Goal: Task Accomplishment & Management: Contribute content

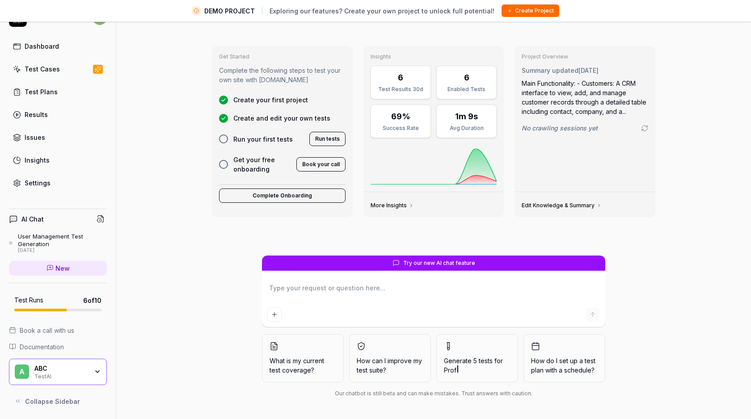
type textarea "*"
click at [296, 287] on textarea at bounding box center [433, 293] width 333 height 22
type textarea "g"
type textarea "*"
type textarea "ge"
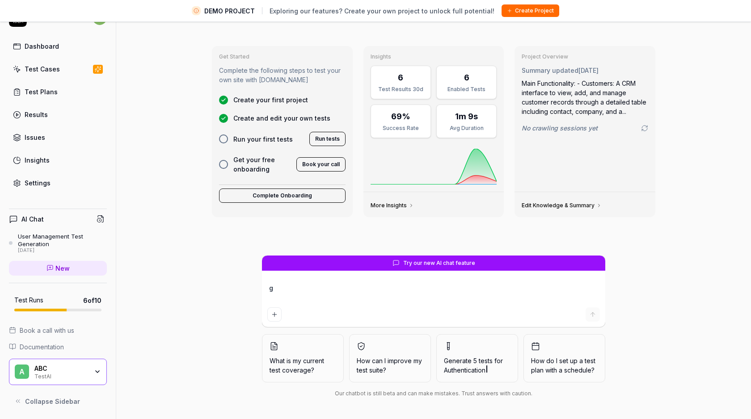
type textarea "*"
type textarea "gen"
type textarea "*"
type textarea "gene"
type textarea "*"
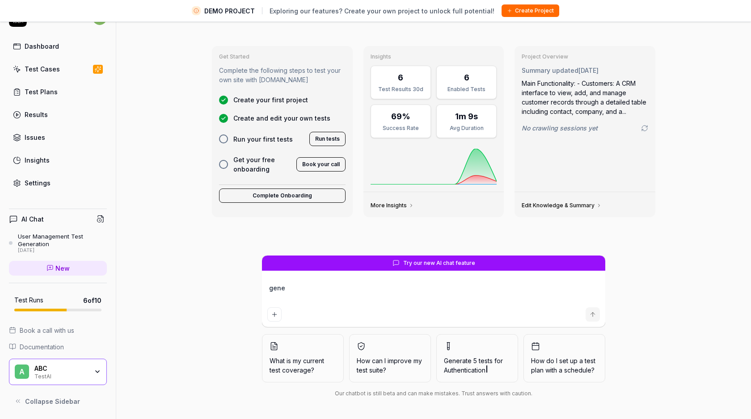
type textarea "gener"
type textarea "*"
type textarea "genera"
type textarea "*"
type textarea "generat"
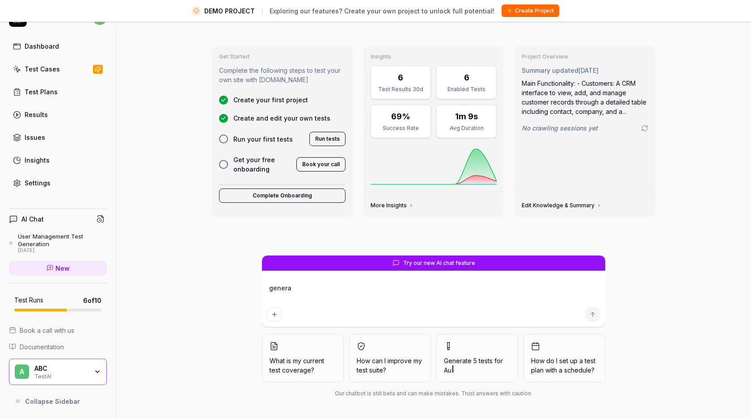
type textarea "*"
type textarea "generate"
type textarea "*"
type textarea "generate"
type textarea "*"
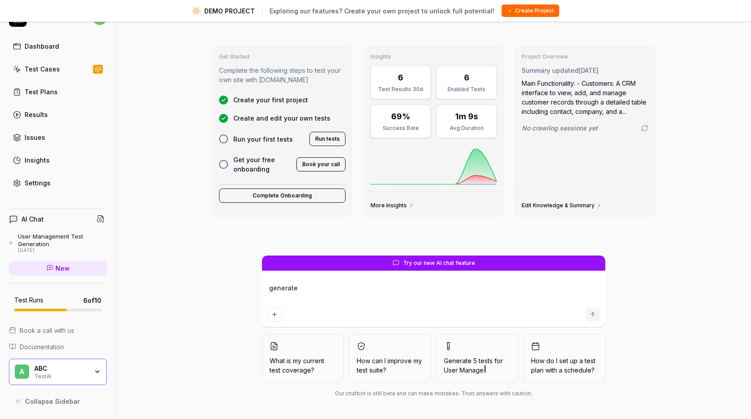
type textarea "generate a"
type textarea "*"
type textarea "generate a"
type textarea "*"
type textarea "generate a 2"
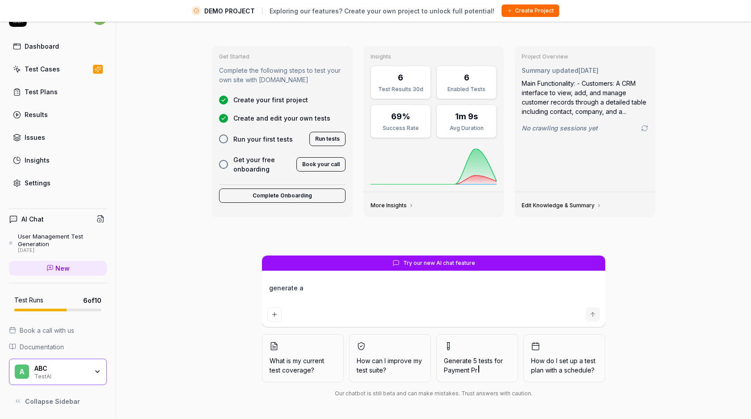
type textarea "*"
type textarea "generate a 2"
type textarea "*"
type textarea "generate a 2 t"
type textarea "*"
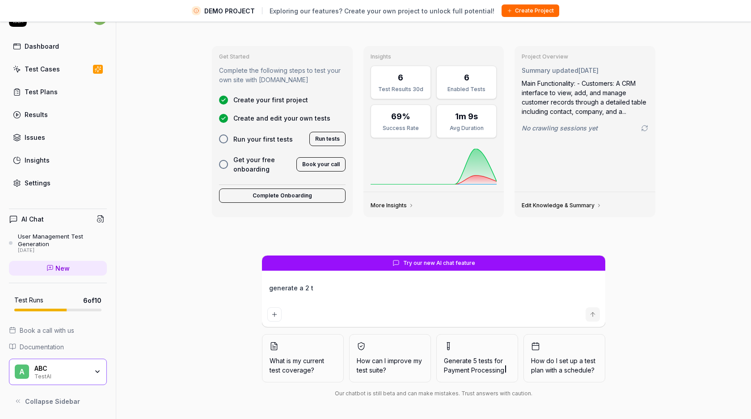
type textarea "generate a 2 te"
type textarea "*"
type textarea "generate a 2 tes"
type textarea "*"
type textarea "generate a 2 test"
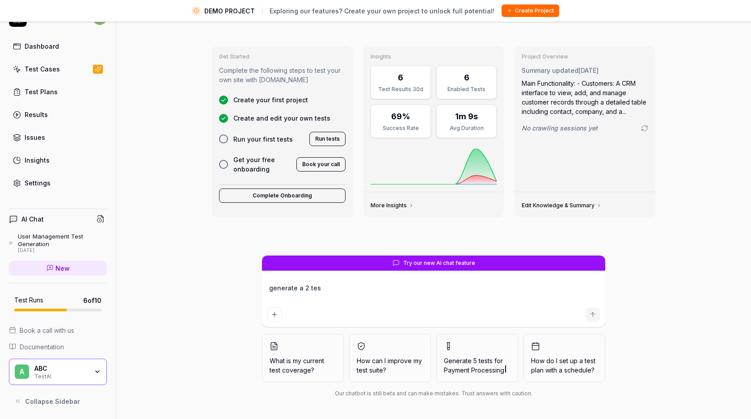
type textarea "*"
type textarea "generate a 2 test"
type textarea "*"
type textarea "generate a 2 test c"
type textarea "*"
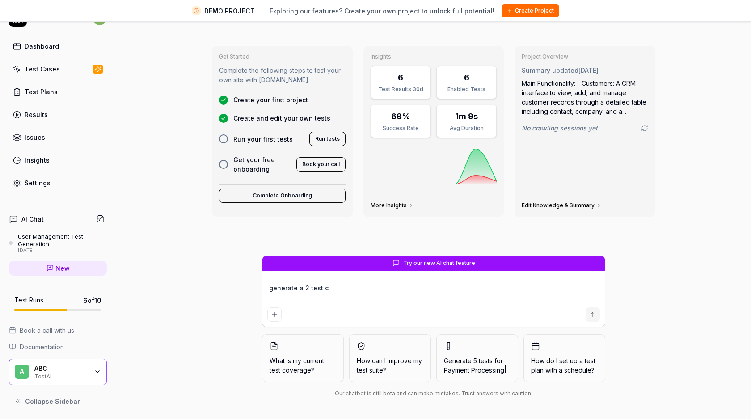
type textarea "generate a 2 test ca"
type textarea "*"
type textarea "generate a 2 test cas"
type textarea "*"
type textarea "generate a 2 test case"
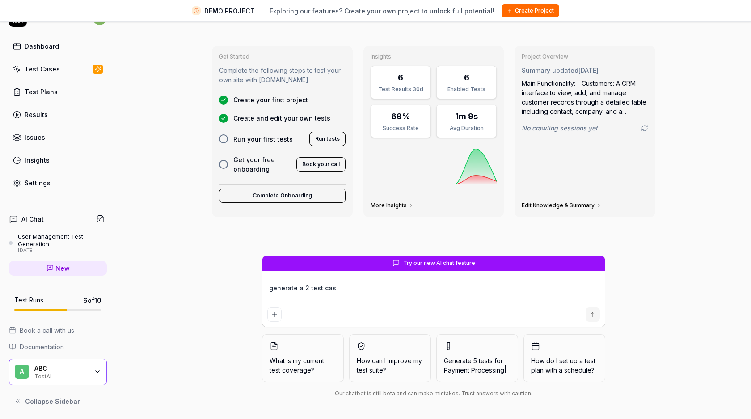
type textarea "*"
type textarea "generate a 2 test case"
type textarea "*"
type textarea "generate a 2 test case f"
type textarea "*"
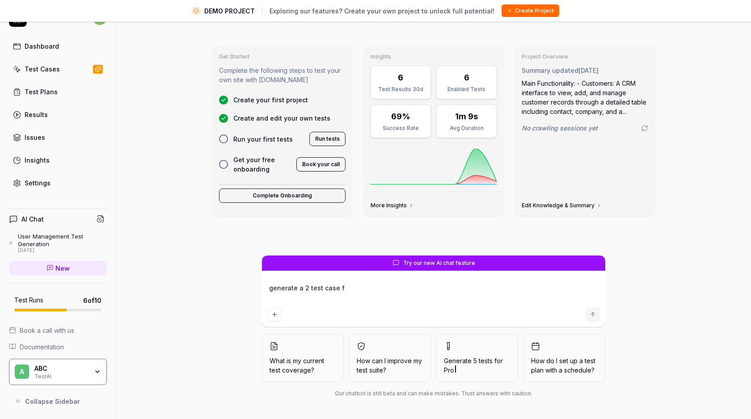
type textarea "generate a 2 test case fo"
type textarea "*"
type textarea "generate a 2 test case for"
type textarea "*"
type textarea "generate a 2 test case for"
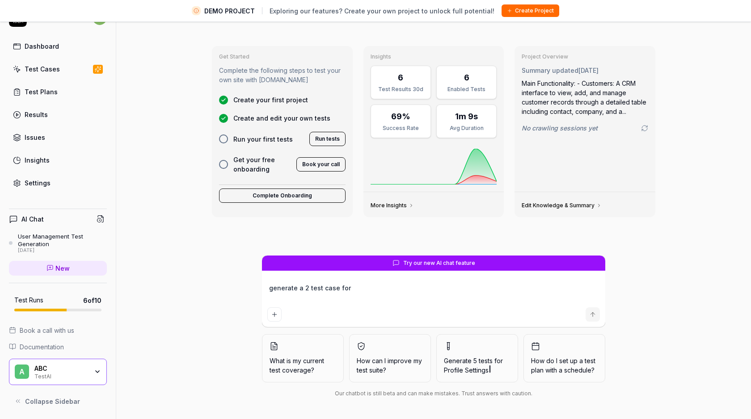
type textarea "*"
type textarea "generate a 2 test case for l"
type textarea "*"
type textarea "generate a 2 test case for lo"
type textarea "*"
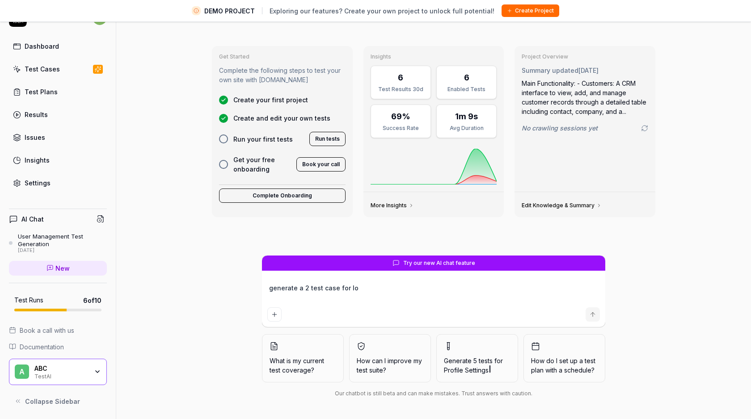
type textarea "generate a 2 test case for log"
type textarea "*"
type textarea "generate a 2 test case for logi"
type textarea "*"
type textarea "generate a 2 test case for login"
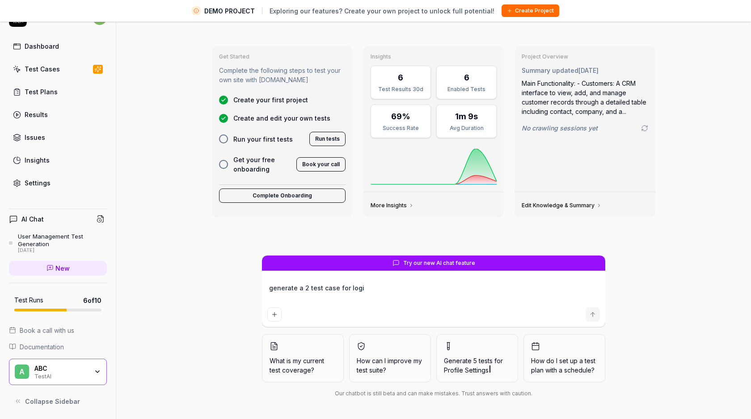
type textarea "*"
type textarea "generate a 2 test case for login"
type textarea "*"
type textarea "generate a 2 test case for login a"
type textarea "*"
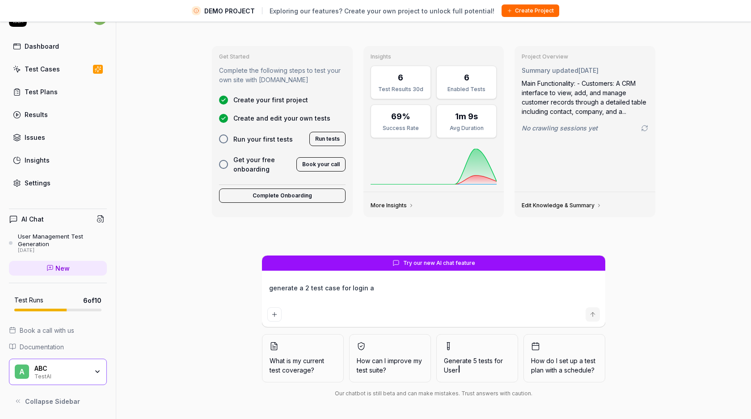
type textarea "generate a 2 test case for login an"
type textarea "*"
type textarea "generate a 2 test case for login and"
type textarea "*"
type textarea "generate a 2 test case for login and"
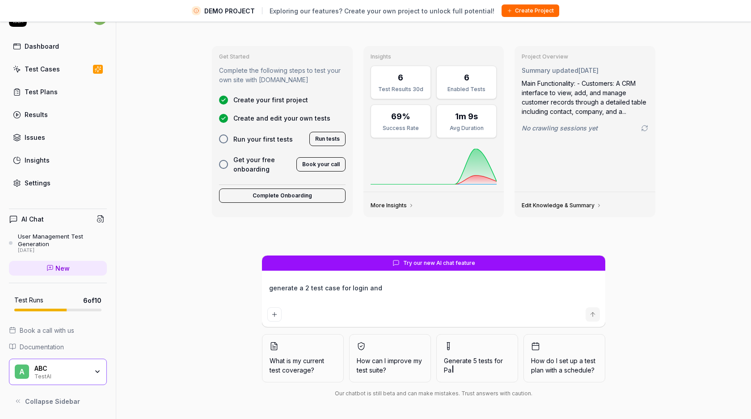
type textarea "*"
type textarea "generate a 2 test case for login and l"
type textarea "*"
type textarea "generate a 2 test case for login and lo"
type textarea "*"
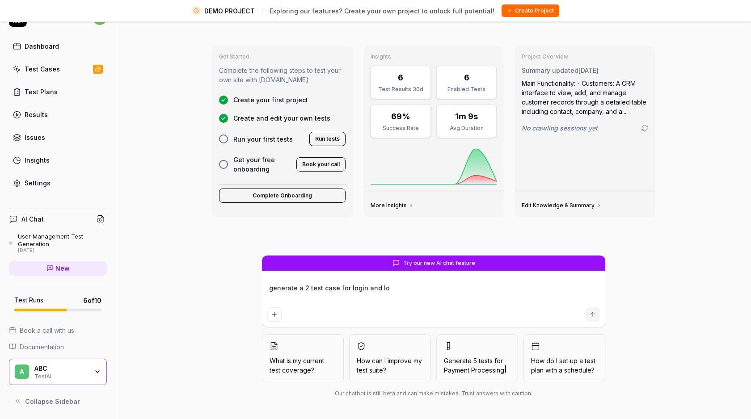
type textarea "generate a 2 test case for login and log"
type textarea "*"
type textarea "generate a 2 test case for login and log"
type textarea "*"
type textarea "generate a 2 test case for login and log o"
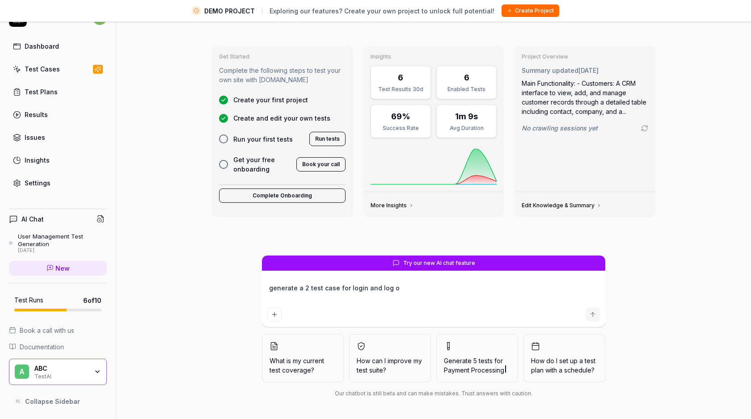
type textarea "*"
type textarea "generate a 2 test case for login and log ou"
type textarea "*"
type textarea "generate a 2 test case for login and log out"
type textarea "*"
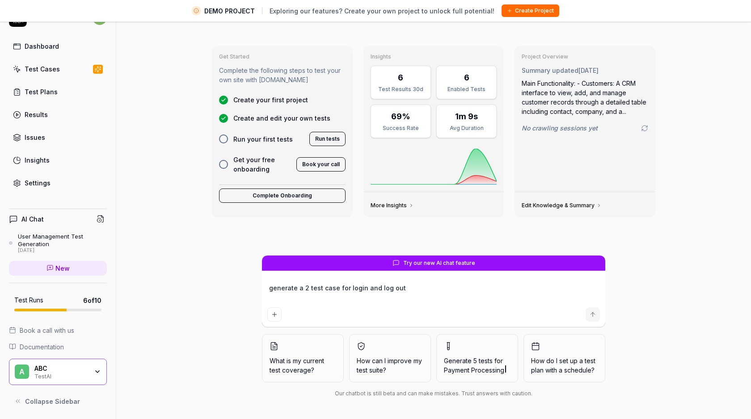
type textarea "generate a 2 test case for login and log out"
type textarea "*"
type textarea "generate a 2 test case for login and log out u"
type textarea "*"
type textarea "generate a 2 test case for login and log out us"
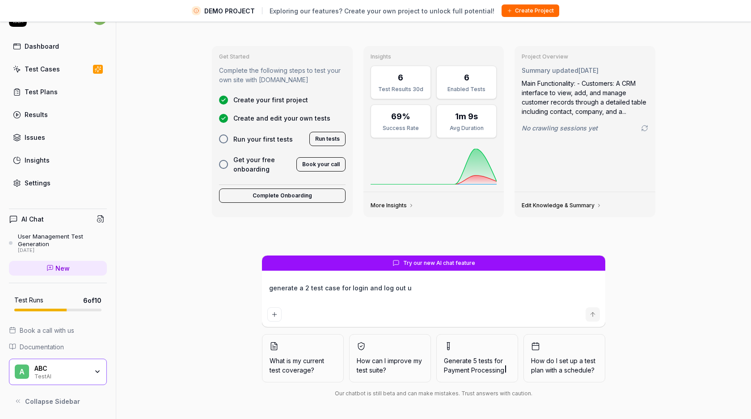
type textarea "*"
type textarea "generate a 2 test case for login and log out use"
type textarea "*"
type textarea "generate a 2 test case for login and log out user"
type textarea "*"
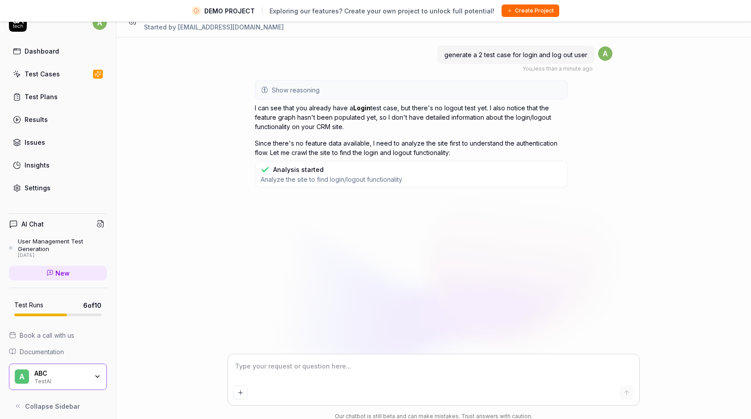
scroll to position [21, 0]
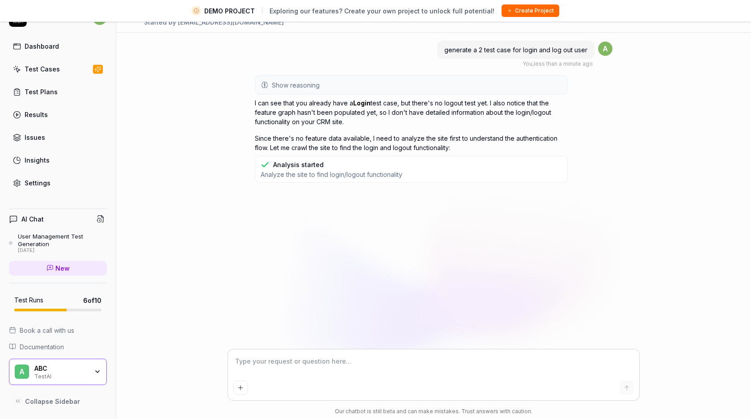
click at [51, 373] on div "TestAI" at bounding box center [61, 375] width 54 height 7
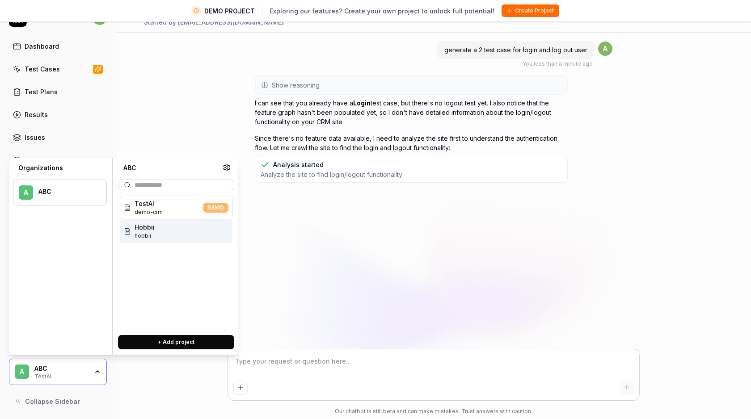
click at [150, 239] on span "hobbii" at bounding box center [145, 236] width 20 height 8
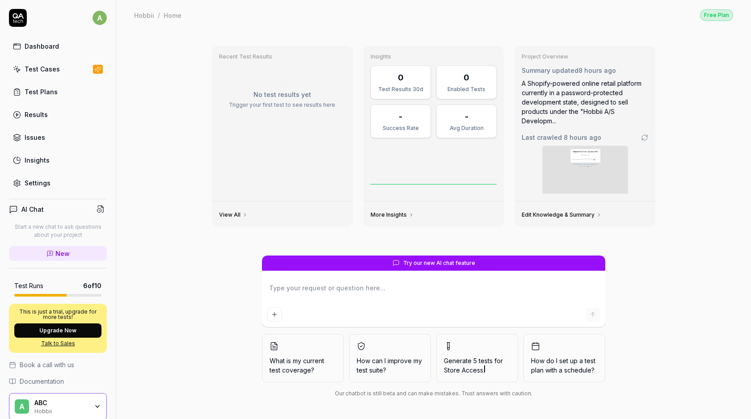
click at [63, 329] on button "Upgrade Now" at bounding box center [57, 331] width 87 height 14
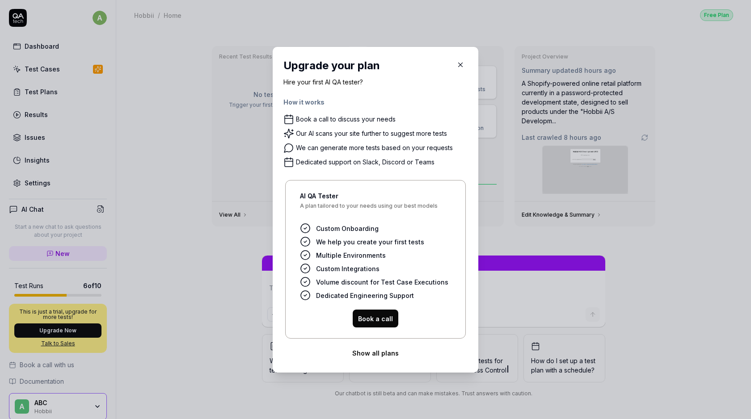
click at [464, 65] on icon "button" at bounding box center [461, 65] width 8 height 8
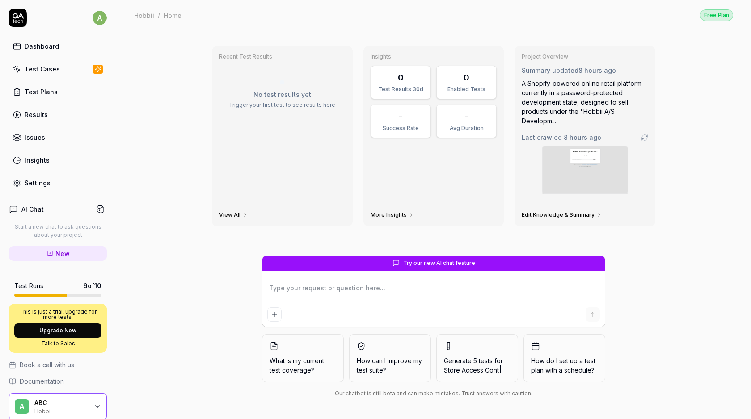
click at [331, 286] on textarea at bounding box center [433, 293] width 333 height 22
type textarea "*"
type textarea "g"
type textarea "*"
type textarea "ge"
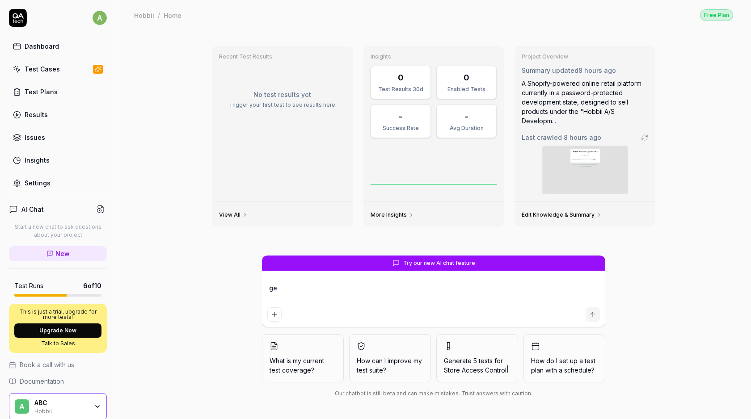
type textarea "*"
type textarea "gen"
type textarea "*"
type textarea "gene"
type textarea "*"
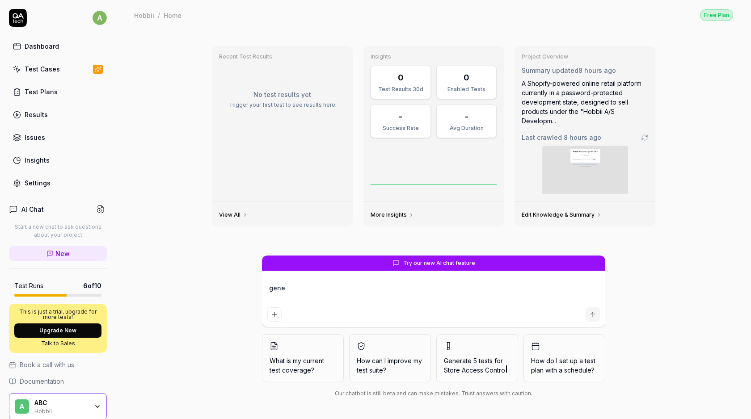
type textarea "gener"
type textarea "*"
type textarea "genera"
type textarea "*"
type textarea "generat"
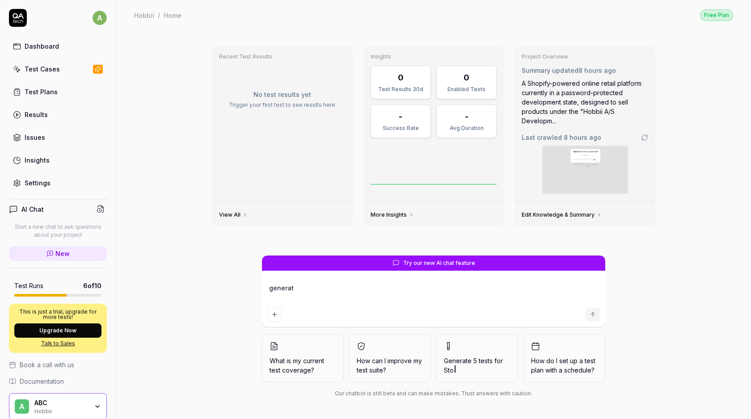
type textarea "*"
type textarea "generate"
type textarea "*"
type textarea "generate"
type textarea "*"
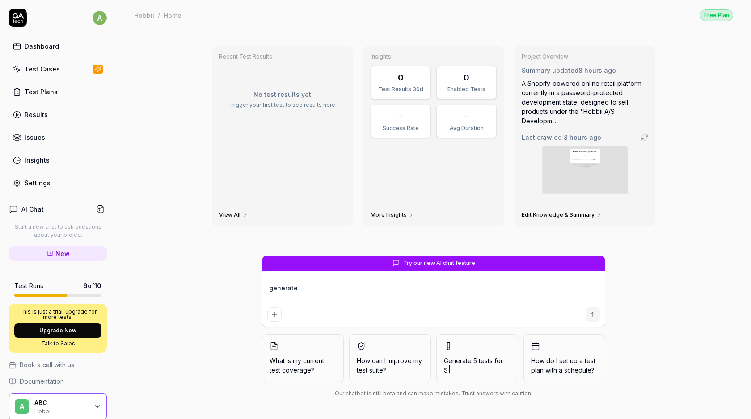
type textarea "generate t"
type textarea "*"
type textarea "generate th"
type textarea "*"
type textarea "generate the"
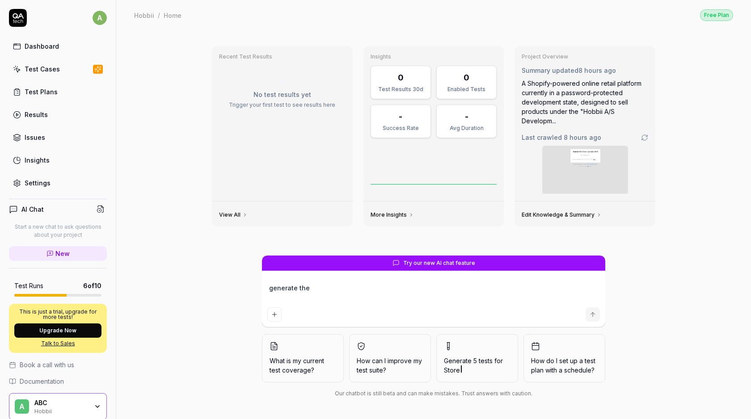
type textarea "*"
type textarea "generate the"
type textarea "*"
type textarea "generate the t"
type textarea "*"
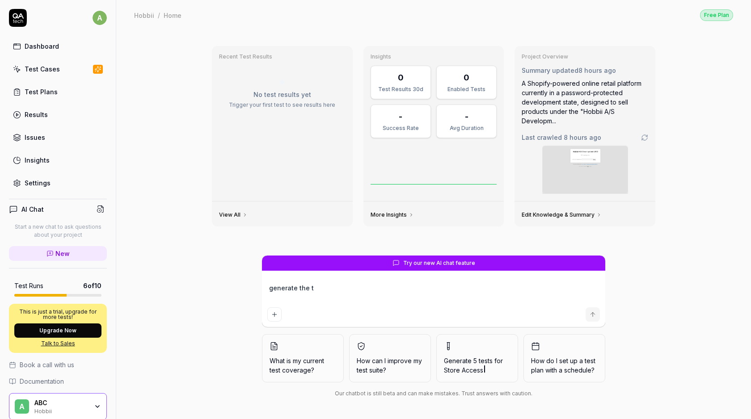
type textarea "generate the te"
type textarea "*"
type textarea "generate the tes"
type textarea "*"
type textarea "generate the test"
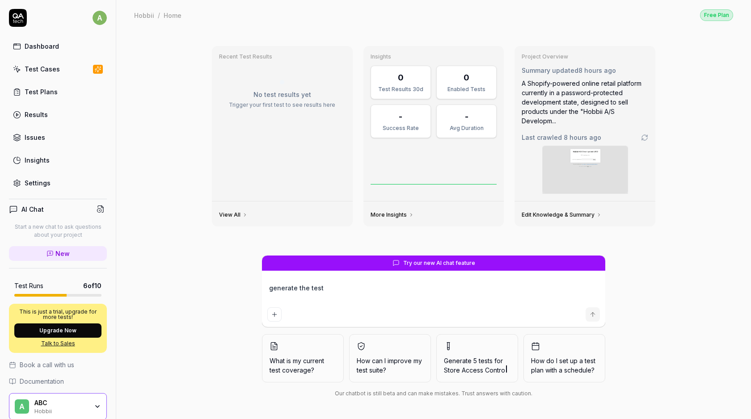
type textarea "*"
type textarea "generate the test"
type textarea "*"
type textarea "generate the test c"
type textarea "*"
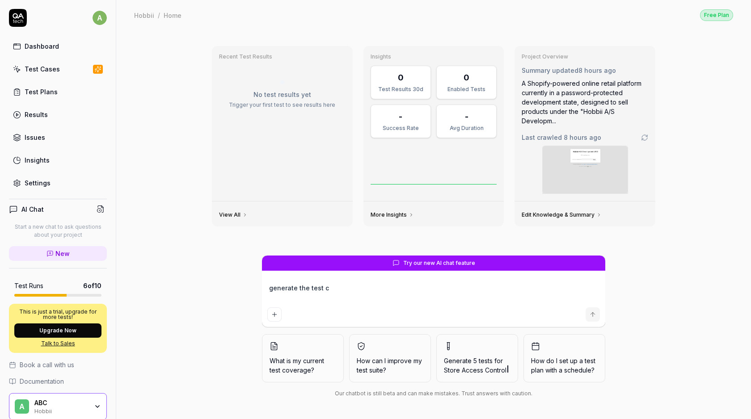
type textarea "generate the test ca"
type textarea "*"
type textarea "generate the test case"
type textarea "*"
type textarea "generate the test case"
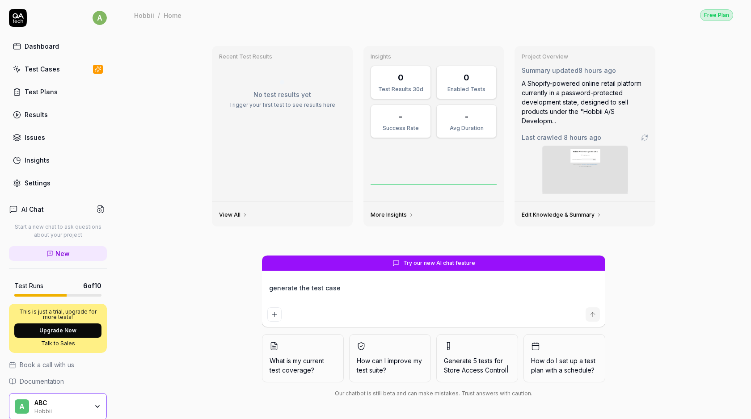
type textarea "*"
type textarea "generate the test case f"
type textarea "*"
type textarea "generate the test case fo"
type textarea "*"
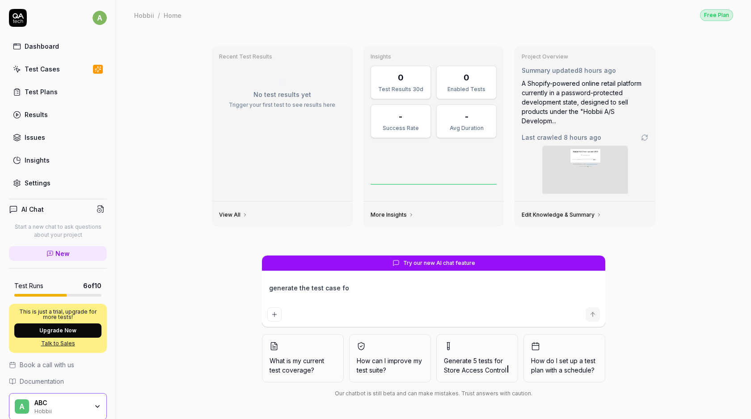
type textarea "generate the test case for"
type textarea "*"
type textarea "generate the test case for"
type textarea "*"
type textarea "generate the test case for s"
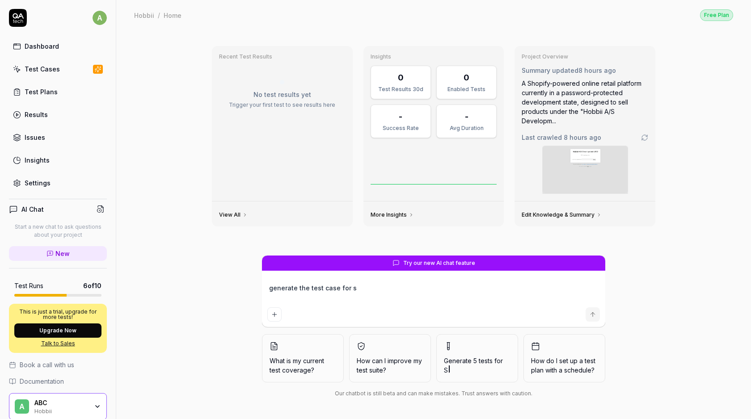
type textarea "*"
type textarea "generate the test case for se"
type textarea "*"
type textarea "generate the test case for sea"
type textarea "*"
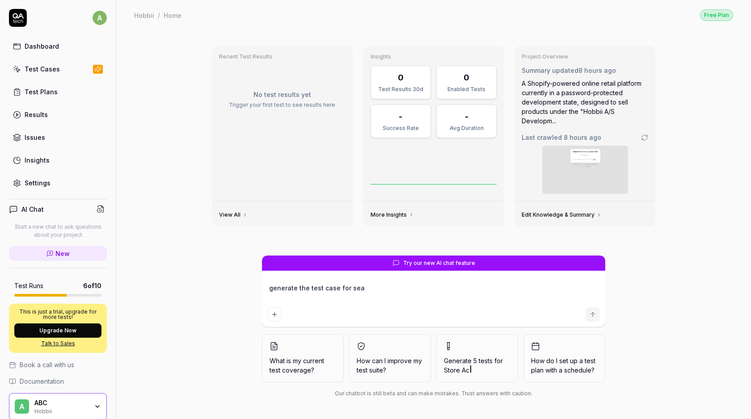
type textarea "generate the test case for sear"
type textarea "*"
type textarea "generate the test case for searc"
type textarea "*"
type textarea "generate the test case for search"
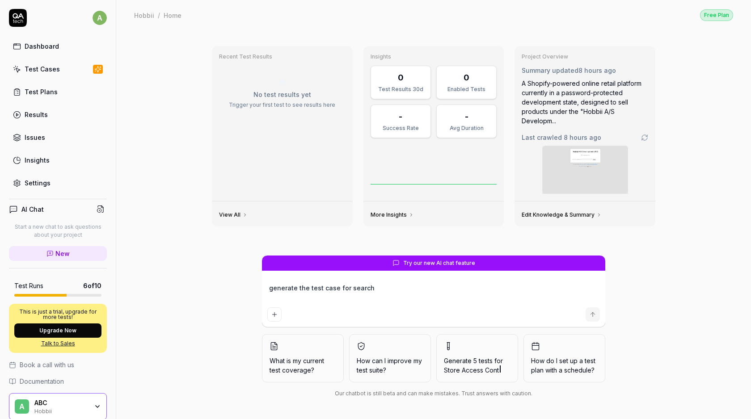
type textarea "*"
type textarea "generate the test case for search"
type textarea "*"
type textarea "generate the test case for search p"
type textarea "*"
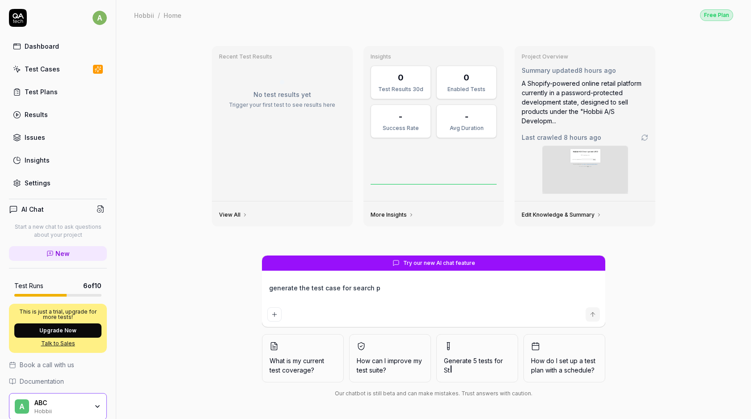
type textarea "generate the test case for search pr"
type textarea "*"
type textarea "generate the test case for search pro"
type textarea "*"
type textarea "generate the test case for search prod"
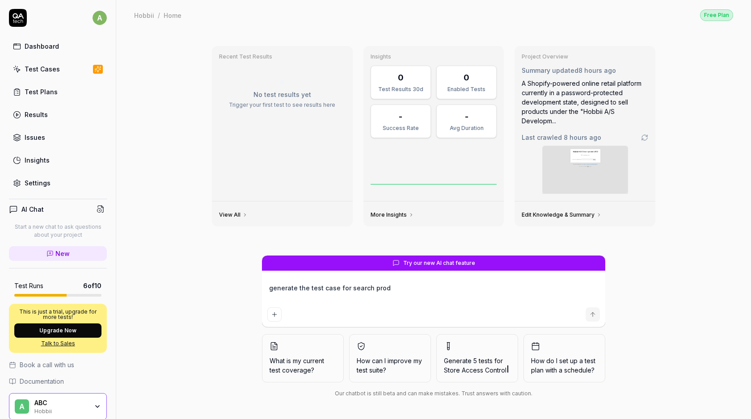
type textarea "*"
type textarea "generate the test case for search produ"
type textarea "*"
type textarea "generate the test case for search produc"
type textarea "*"
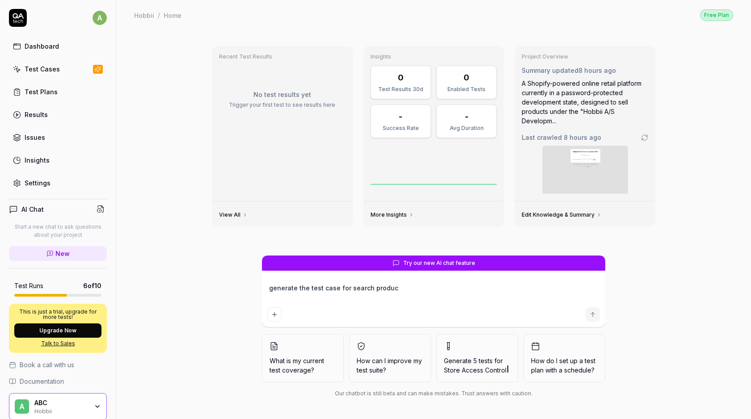
type textarea "generate the test case for search product"
type textarea "*"
type textarea "generate the test case for search product"
type textarea "*"
type textarea "generate the test case for search product ""
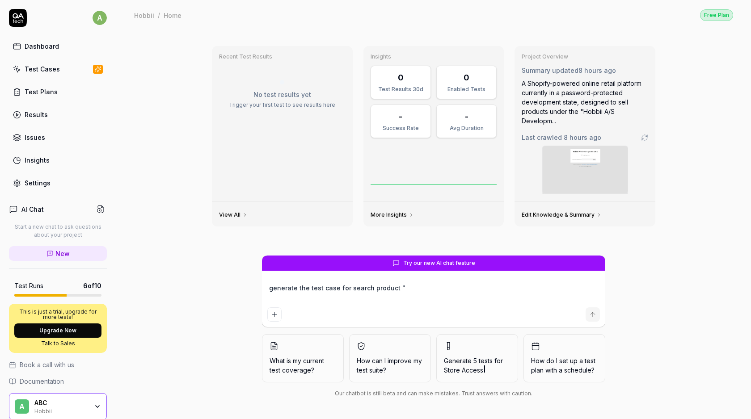
type textarea "*"
type textarea "generate the test case for search product "r"
type textarea "*"
type textarea "generate the test case for search product "ra"
type textarea "*"
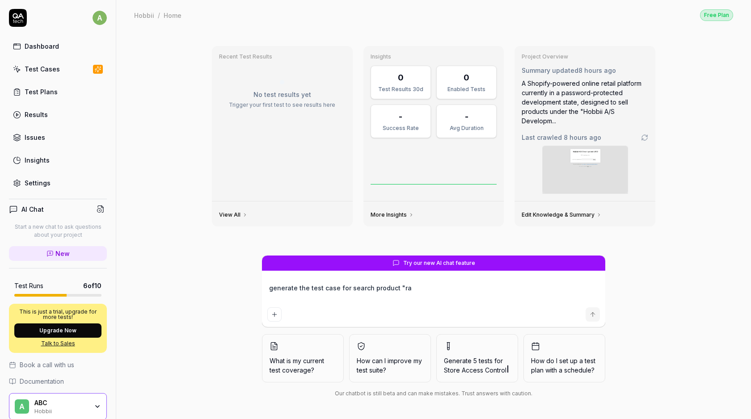
type textarea "generate the test case for search product "rai"
type textarea "*"
type textarea "generate the test case for search product "rain"
type textarea "*"
type textarea "generate the test case for search product "rainb"
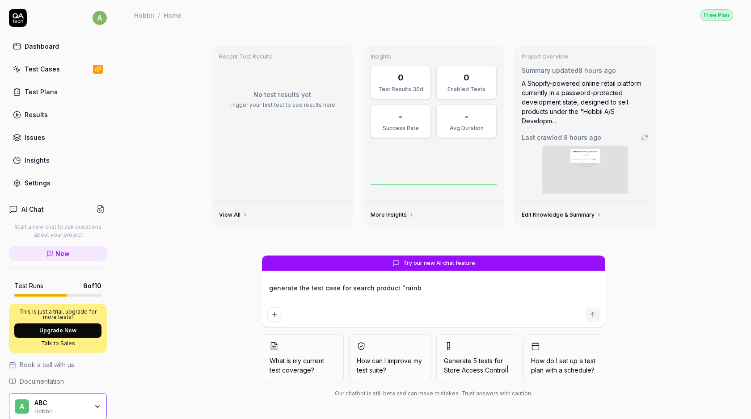
type textarea "*"
type textarea "generate the test case for search product "rainbo"
type textarea "*"
type textarea "generate the test case for search product "rainbor"
type textarea "*"
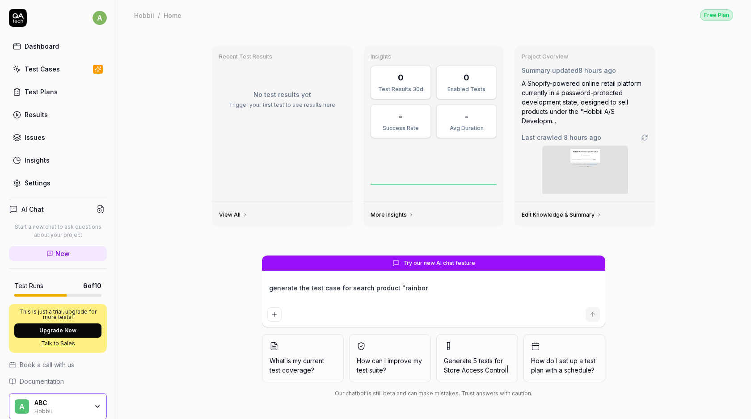
type textarea "generate the test case for search product "rainbor""
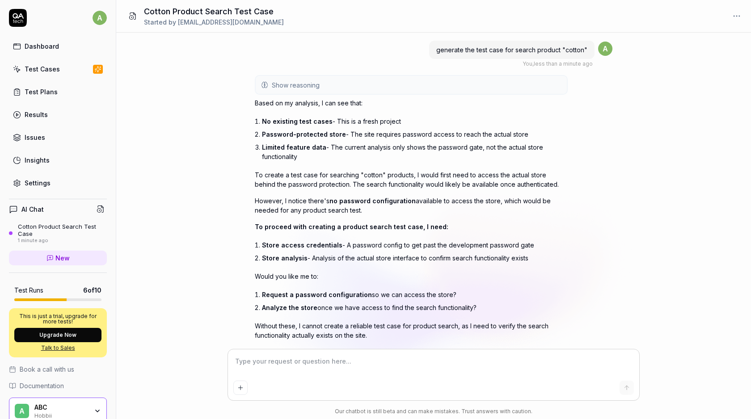
click at [99, 74] on link "Test Cases" at bounding box center [58, 68] width 98 height 17
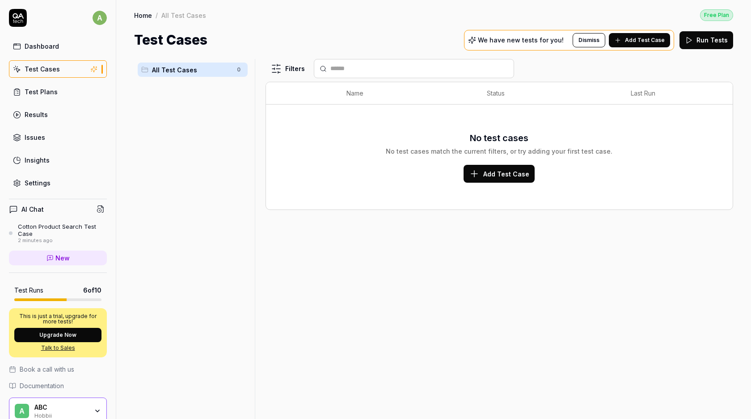
click at [46, 91] on div "Test Plans" at bounding box center [41, 91] width 33 height 9
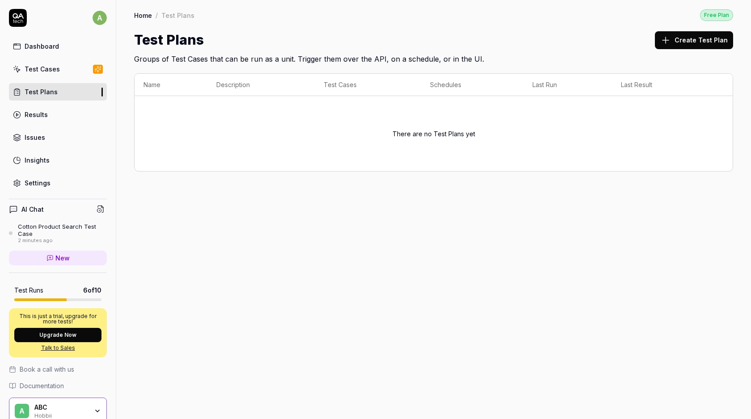
click at [42, 114] on div "Results" at bounding box center [36, 114] width 23 height 9
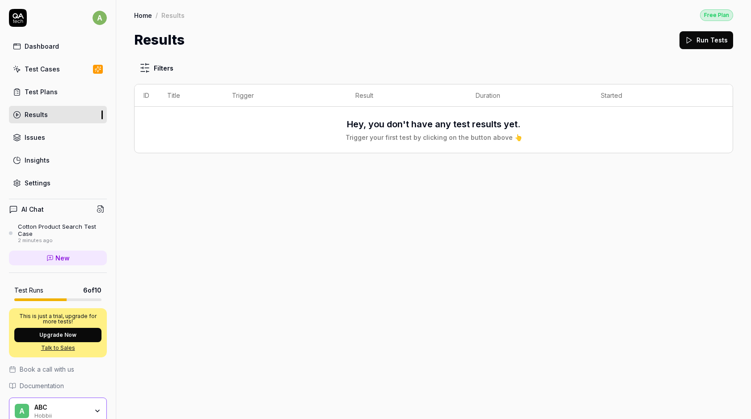
click at [49, 85] on link "Test Plans" at bounding box center [58, 91] width 98 height 17
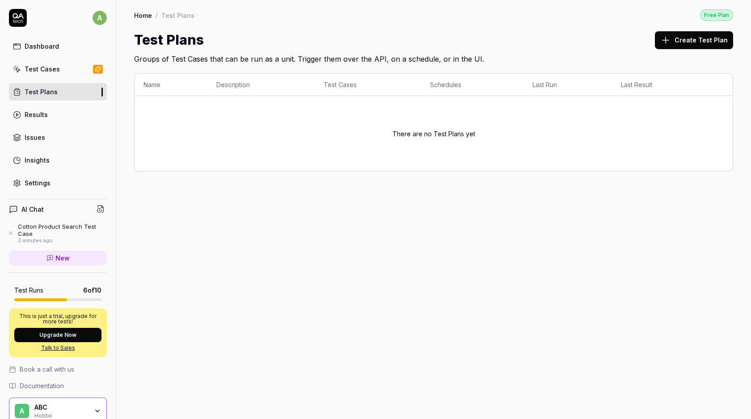
click at [49, 69] on div "Test Cases" at bounding box center [42, 68] width 35 height 9
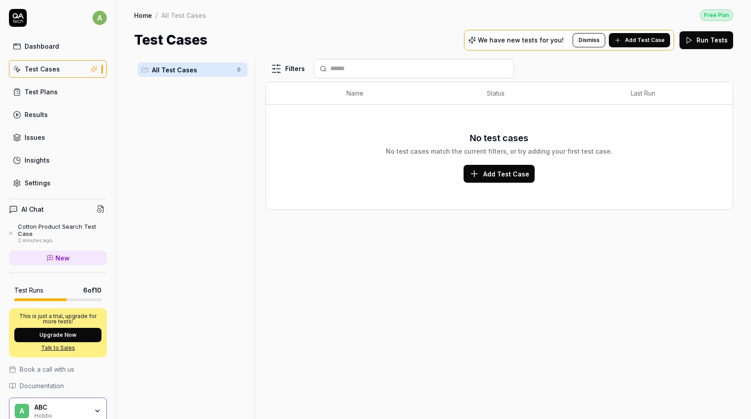
click at [649, 39] on span "Add Test Case" at bounding box center [645, 40] width 40 height 8
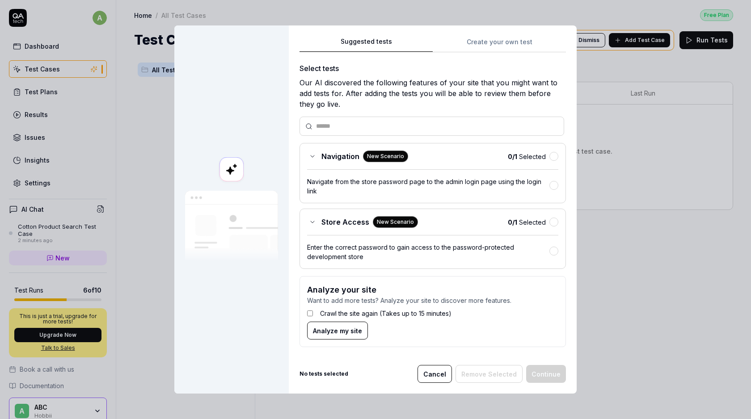
click at [524, 33] on div "Suggested tests Create your own test Select tests Our AI discovered the followi…" at bounding box center [433, 209] width 288 height 369
click at [306, 314] on form "Analyze your site Want to add more tests? Analyze your site to discover more fe…" at bounding box center [433, 311] width 266 height 71
click at [336, 330] on span "Analyze my site" at bounding box center [337, 330] width 49 height 9
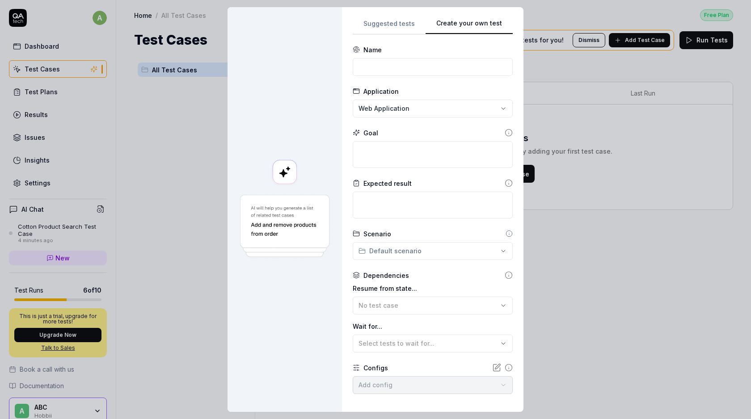
click at [493, 51] on div "Suggested tests Create your own test Name Application Web Application Goal Expe…" at bounding box center [433, 210] width 160 height 384
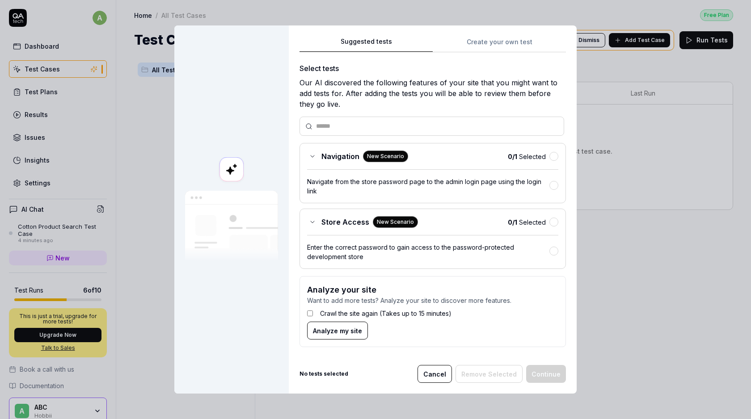
click at [392, 36] on button "Suggested tests" at bounding box center [366, 44] width 133 height 16
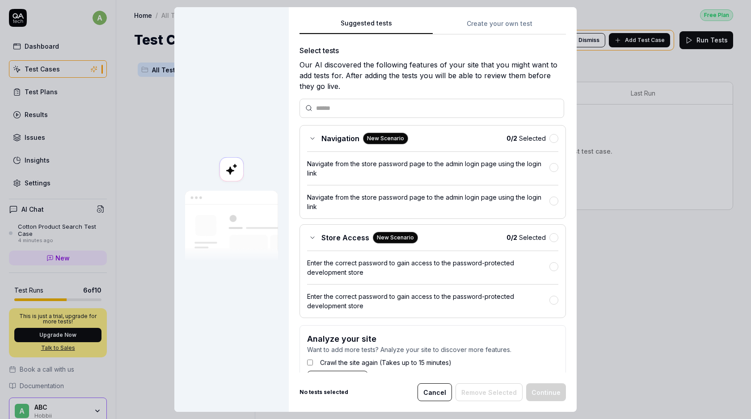
scroll to position [30, 0]
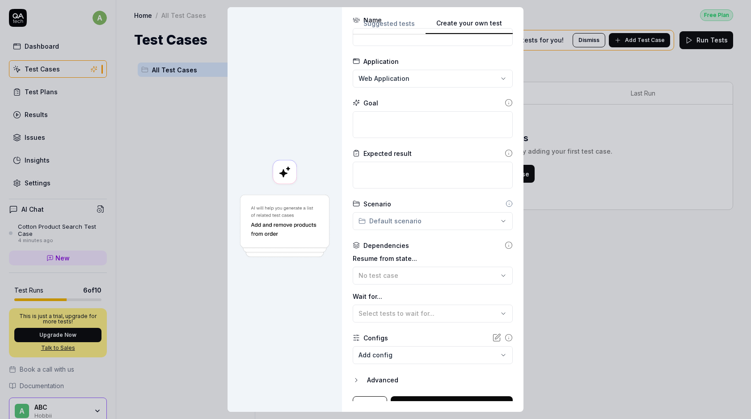
click at [495, 24] on button "Create your own test" at bounding box center [469, 26] width 87 height 16
click at [474, 78] on div "**********" at bounding box center [375, 209] width 751 height 419
click at [430, 97] on div "Web Application" at bounding box center [400, 95] width 74 height 9
click at [426, 124] on textarea at bounding box center [433, 124] width 160 height 27
click at [284, 221] on img at bounding box center [284, 227] width 93 height 66
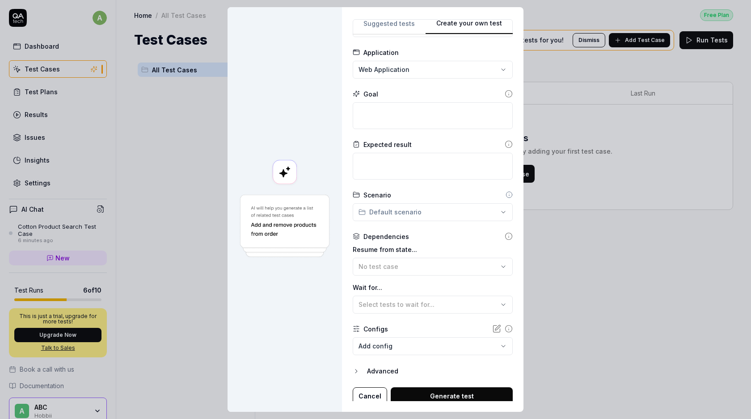
scroll to position [42, 0]
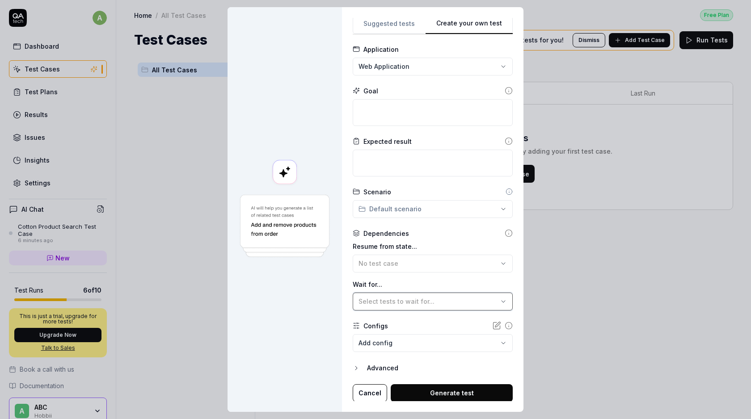
click at [386, 300] on span "Select tests to wait for..." at bounding box center [397, 302] width 76 height 8
click at [389, 300] on span "Select tests to wait for..." at bounding box center [397, 302] width 76 height 8
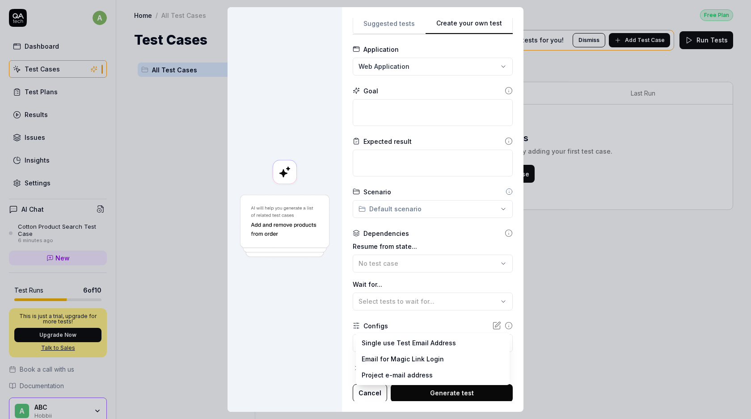
click at [379, 347] on body "a Dashboard Test Cases Test Plans Results Issues Insights Settings AI Chat Cott…" at bounding box center [375, 209] width 751 height 419
click at [317, 345] on div "**********" at bounding box center [375, 209] width 751 height 419
click at [406, 344] on body "a Dashboard Test Cases Test Plans Results Issues Insights Settings AI Chat Cott…" at bounding box center [375, 209] width 751 height 419
click at [398, 320] on div "**********" at bounding box center [375, 209] width 751 height 419
click at [378, 72] on div "**********" at bounding box center [375, 209] width 751 height 419
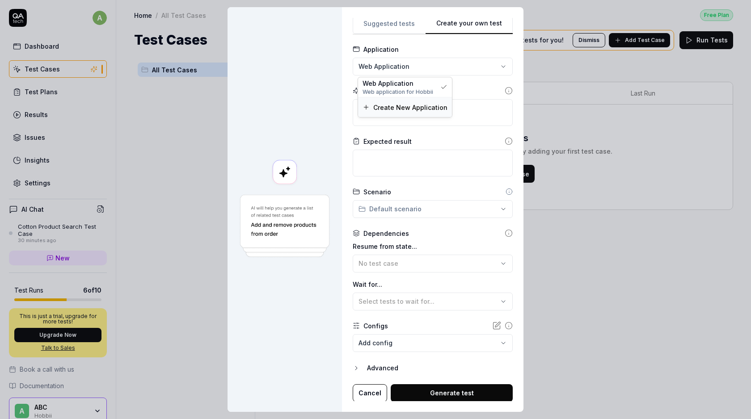
click at [385, 102] on div "Create New Application" at bounding box center [405, 107] width 94 height 20
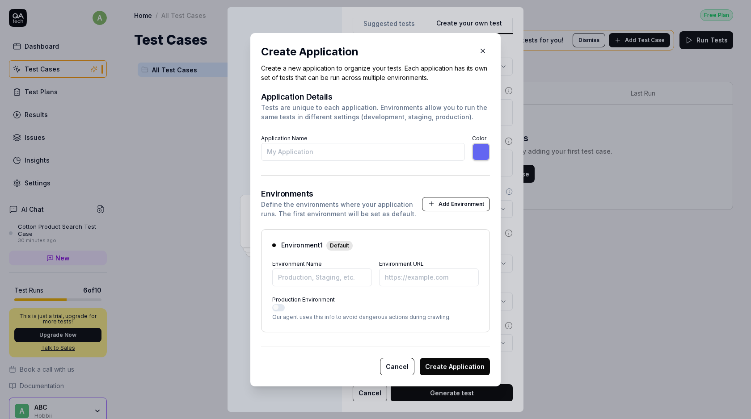
click at [402, 371] on button "Cancel" at bounding box center [397, 367] width 34 height 18
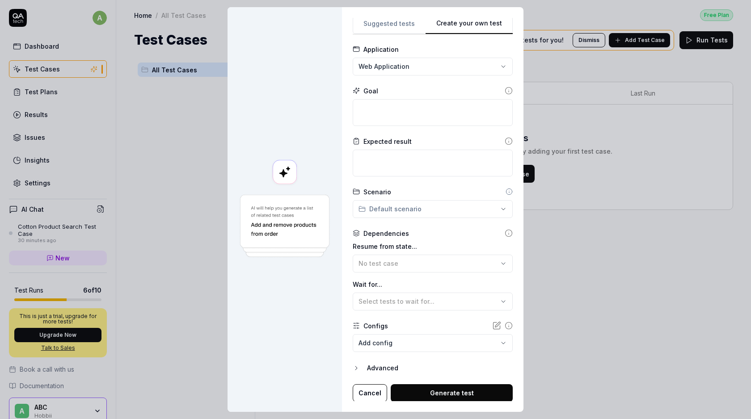
click at [372, 393] on button "Cancel" at bounding box center [370, 394] width 34 height 18
